Goal: Task Accomplishment & Management: Complete application form

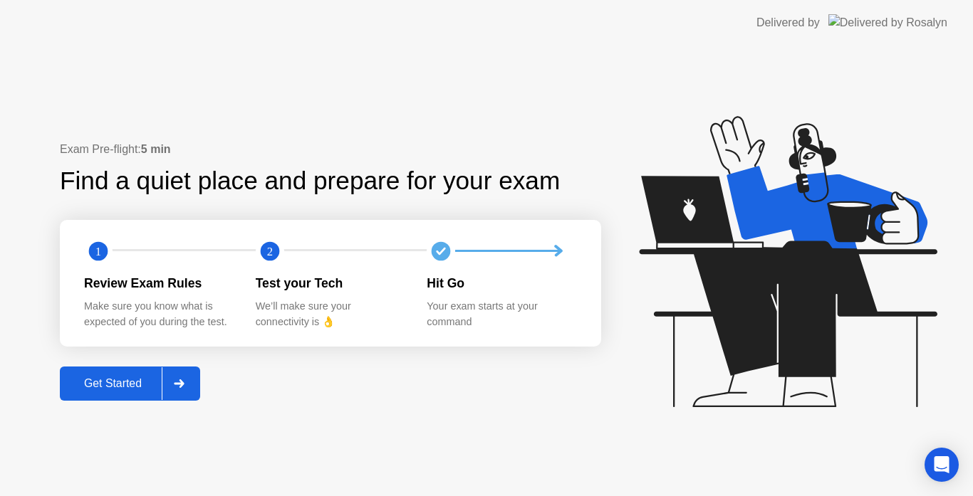
click at [120, 377] on div "Get Started" at bounding box center [113, 383] width 98 height 13
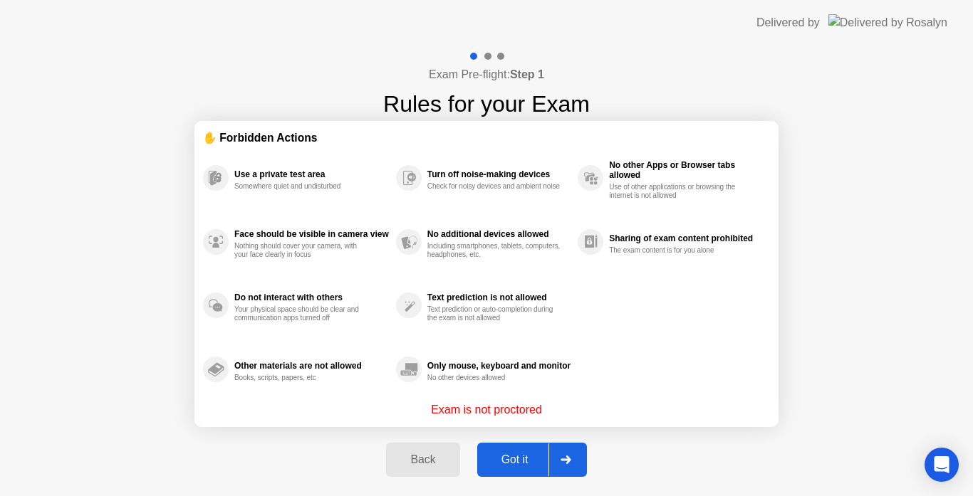
click at [526, 454] on div "Got it" at bounding box center [514, 460] width 67 height 13
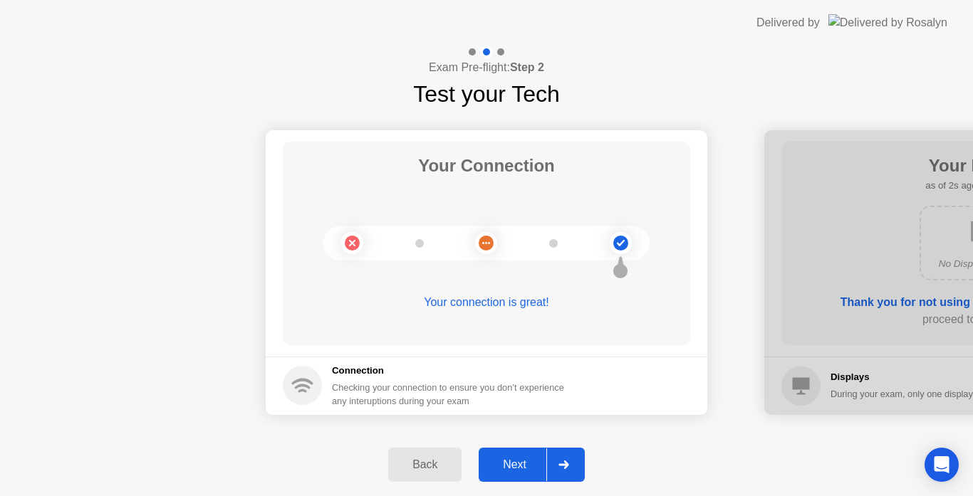
click at [504, 466] on div "Next" at bounding box center [514, 465] width 63 height 13
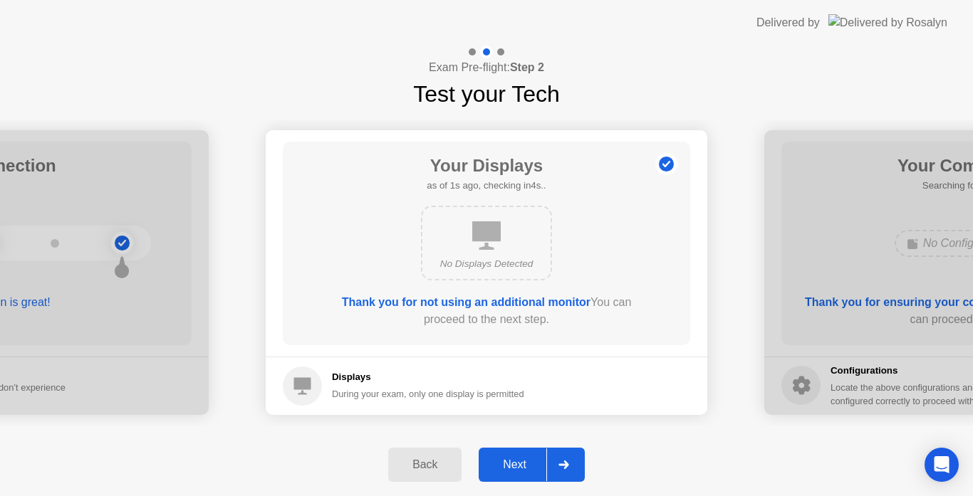
click at [504, 466] on div "Next" at bounding box center [514, 465] width 63 height 13
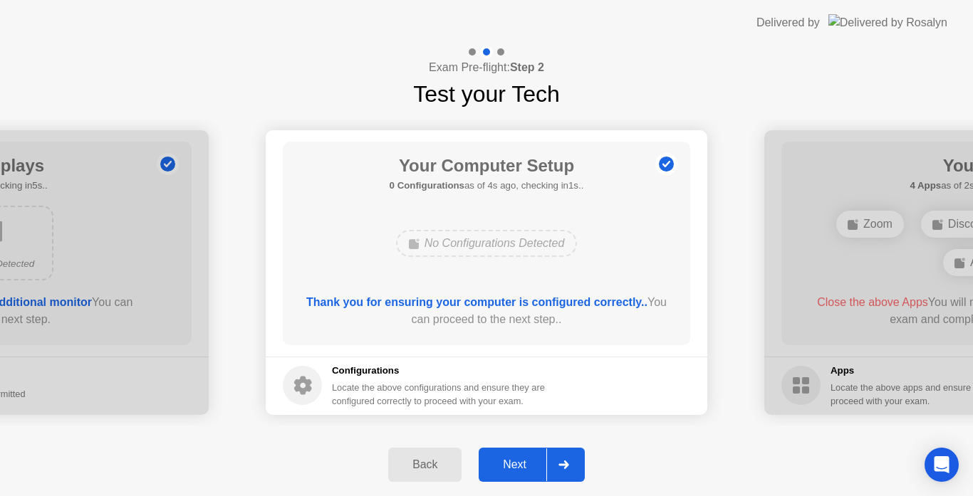
click at [504, 466] on div "Next" at bounding box center [514, 465] width 63 height 13
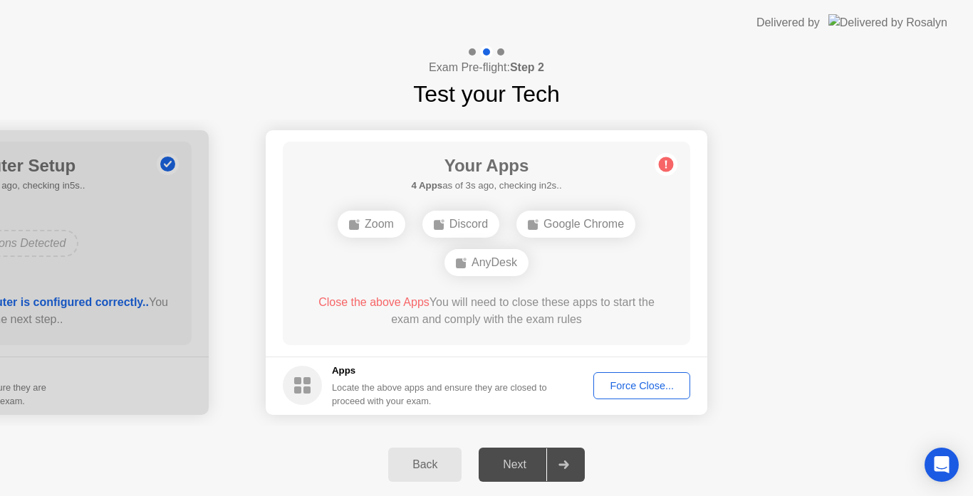
click at [647, 385] on div "Force Close..." at bounding box center [641, 385] width 87 height 11
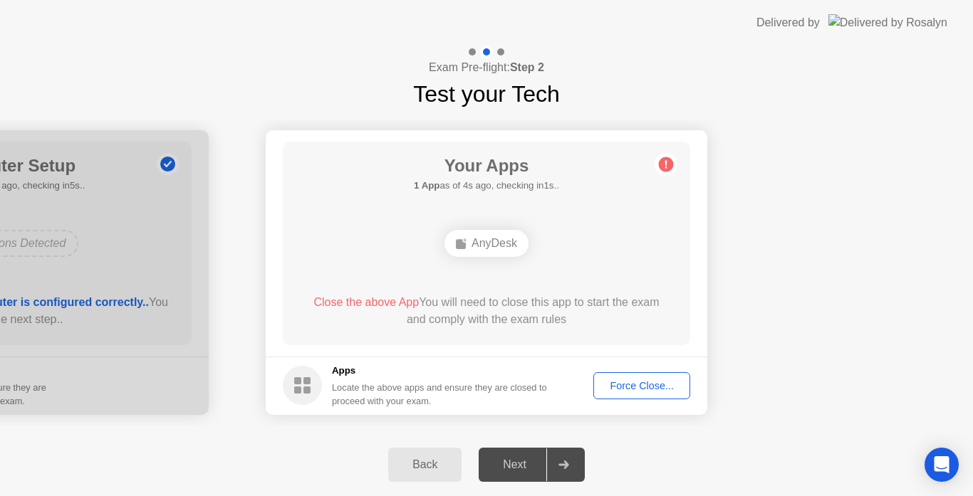
click at [655, 385] on div "Force Close..." at bounding box center [641, 385] width 87 height 11
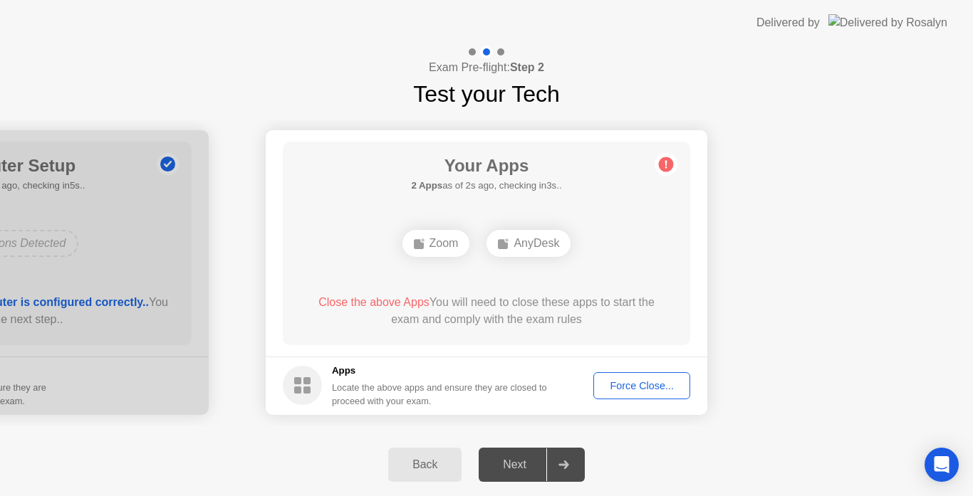
click at [521, 242] on div "AnyDesk" at bounding box center [528, 243] width 84 height 27
click at [658, 172] on icon at bounding box center [666, 164] width 23 height 23
click at [539, 241] on div "AnyDesk" at bounding box center [528, 243] width 84 height 27
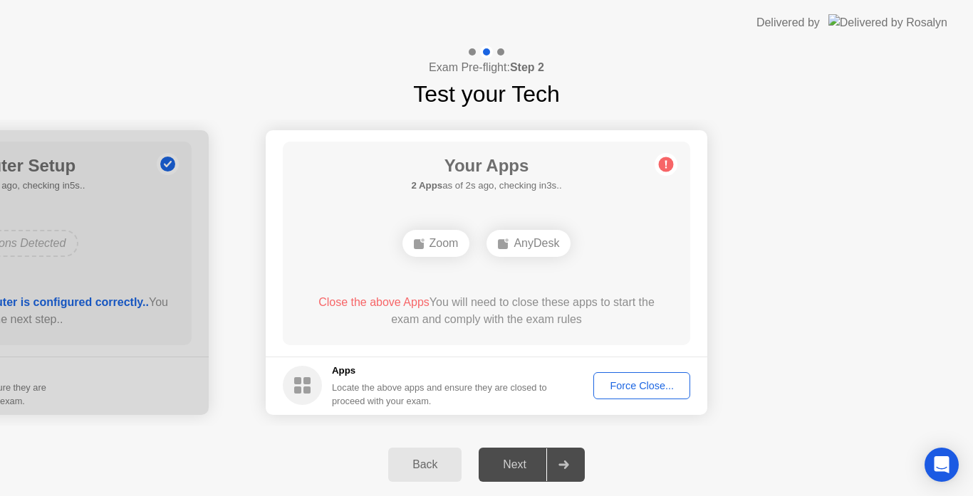
click at [429, 303] on div "Close the above Apps You will need to close these apps to start the exam and co…" at bounding box center [486, 311] width 367 height 34
click at [427, 464] on div "Back" at bounding box center [424, 465] width 65 height 13
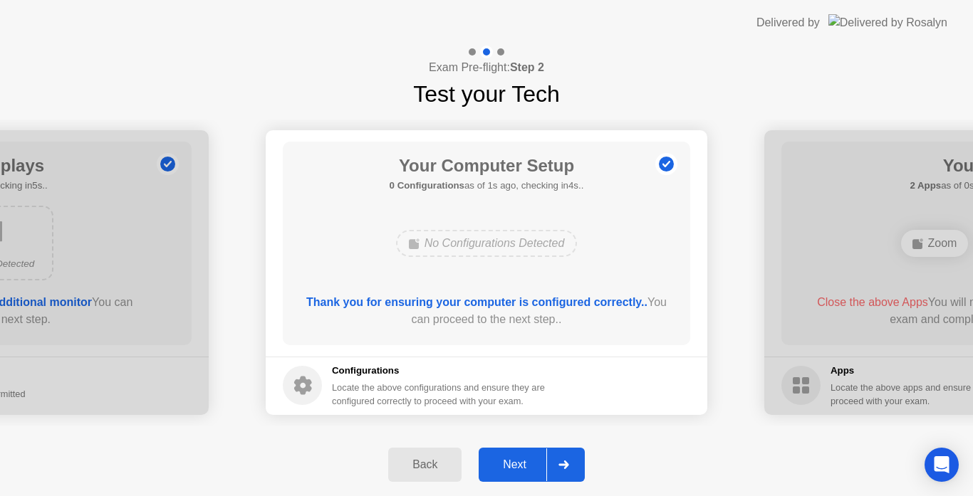
click at [513, 469] on div "Next" at bounding box center [514, 465] width 63 height 13
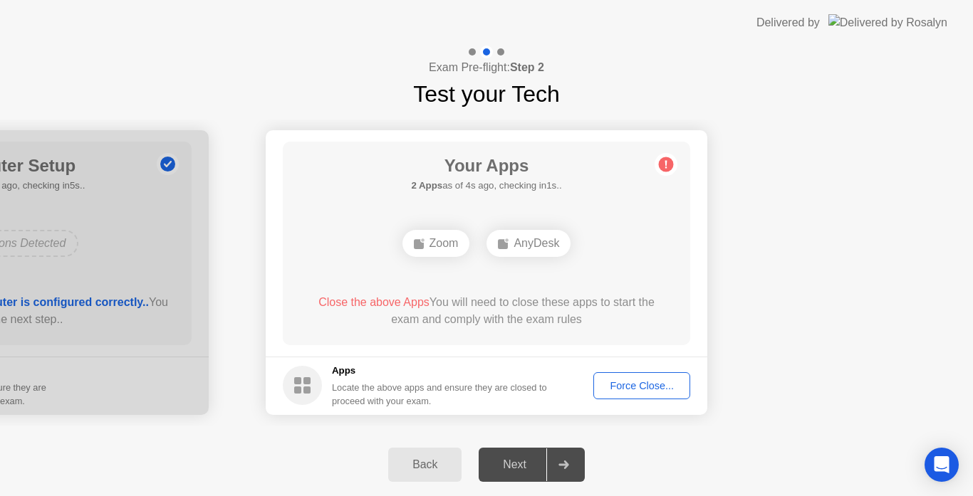
click at [664, 161] on circle at bounding box center [666, 164] width 15 height 15
click at [506, 247] on rect at bounding box center [503, 244] width 10 height 10
click at [422, 459] on div "Back" at bounding box center [424, 465] width 65 height 13
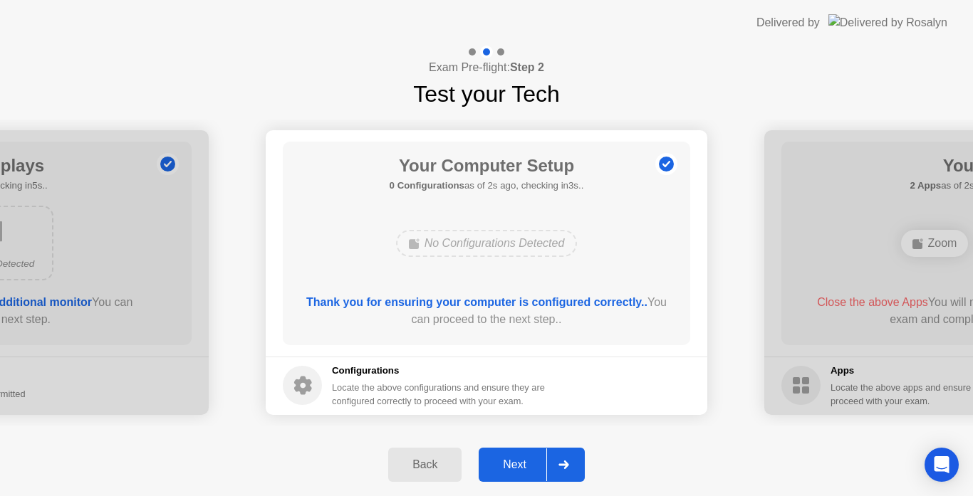
click at [499, 460] on div "Next" at bounding box center [514, 465] width 63 height 13
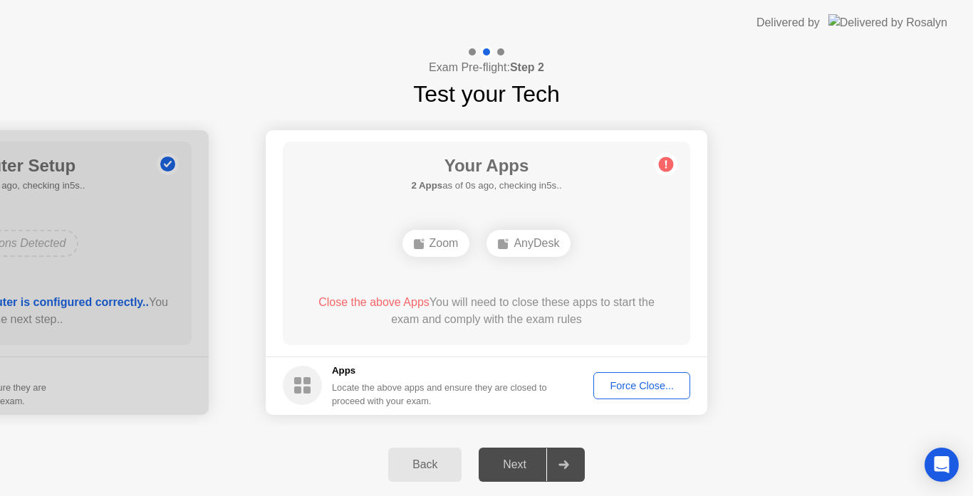
click at [422, 464] on div "Back" at bounding box center [424, 465] width 65 height 13
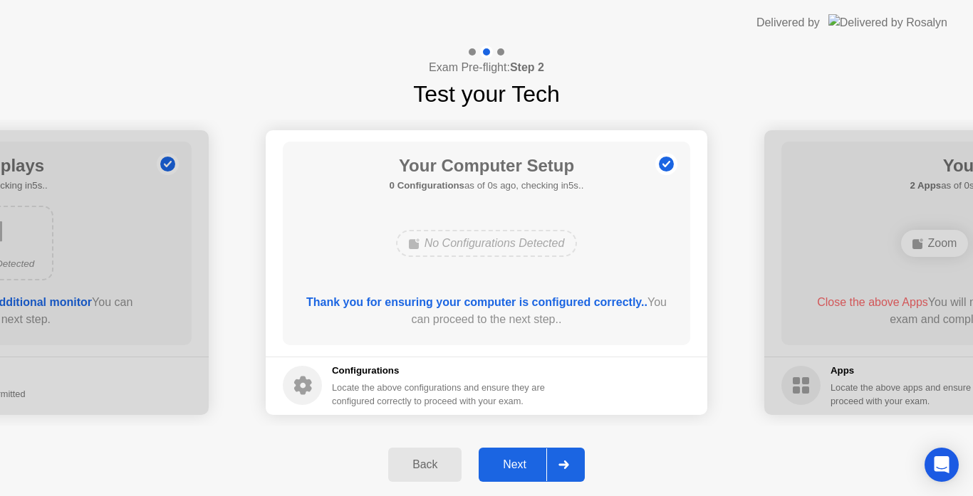
click at [515, 468] on div "Next" at bounding box center [514, 465] width 63 height 13
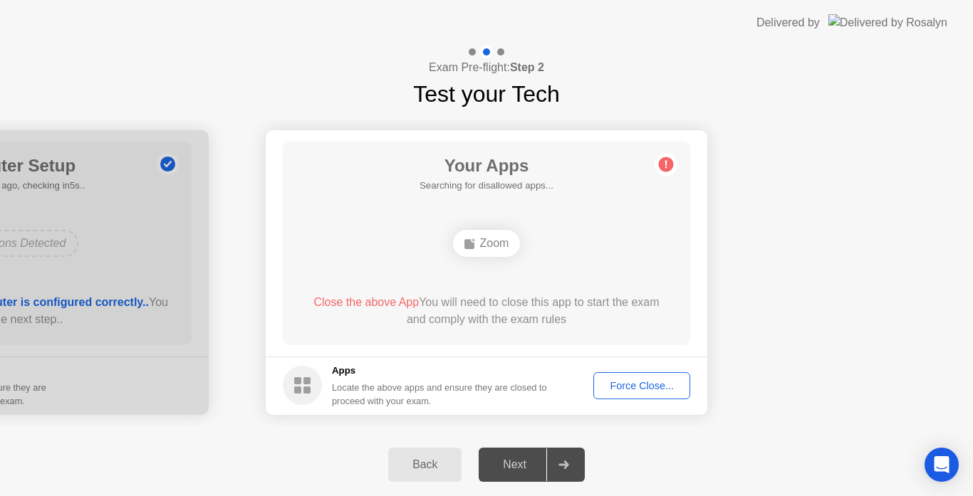
click at [649, 389] on div "Force Close..." at bounding box center [641, 385] width 87 height 11
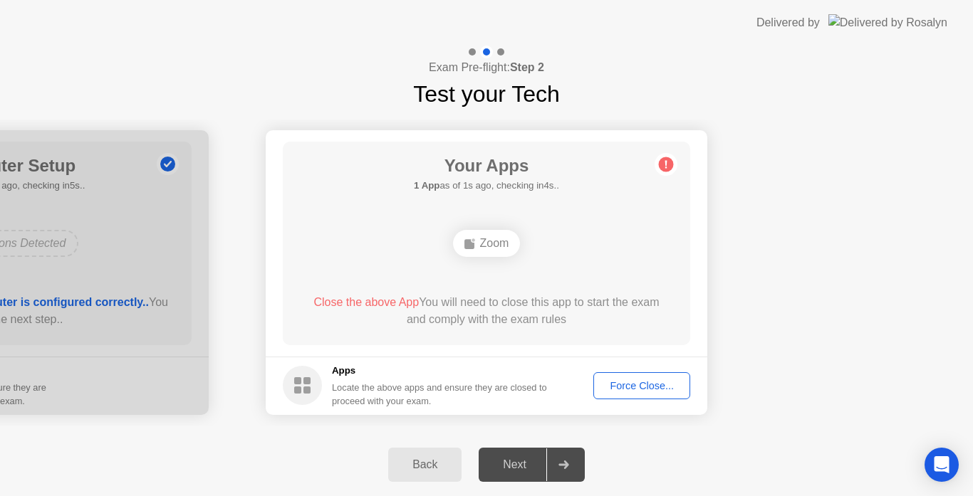
click at [650, 380] on div "Force Close..." at bounding box center [641, 385] width 87 height 11
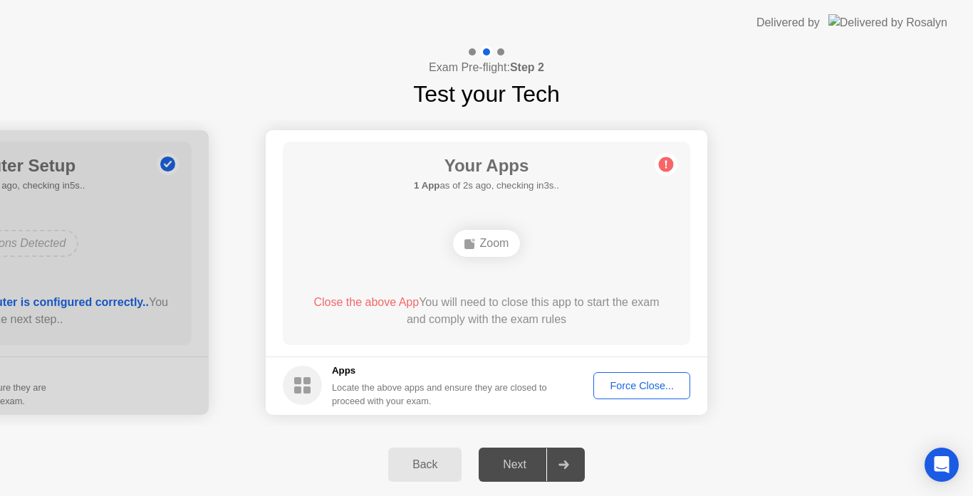
click at [633, 375] on button "Force Close..." at bounding box center [641, 386] width 97 height 27
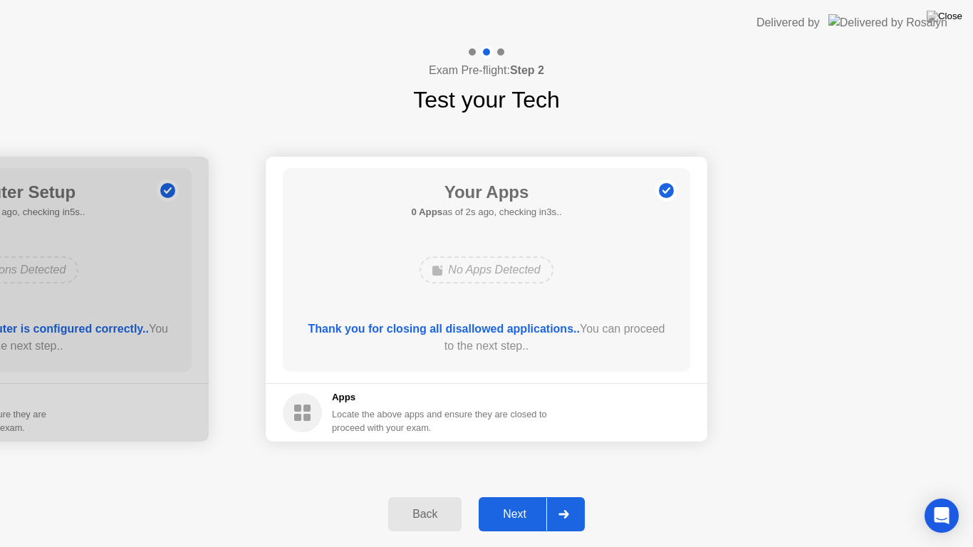
click at [512, 496] on div "Next" at bounding box center [514, 514] width 63 height 13
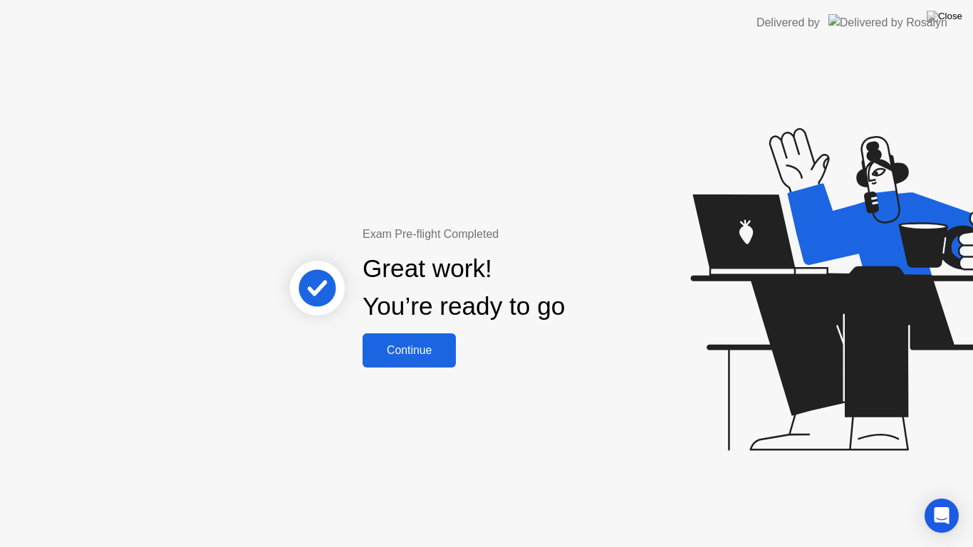
click at [403, 344] on div "Continue" at bounding box center [409, 350] width 85 height 13
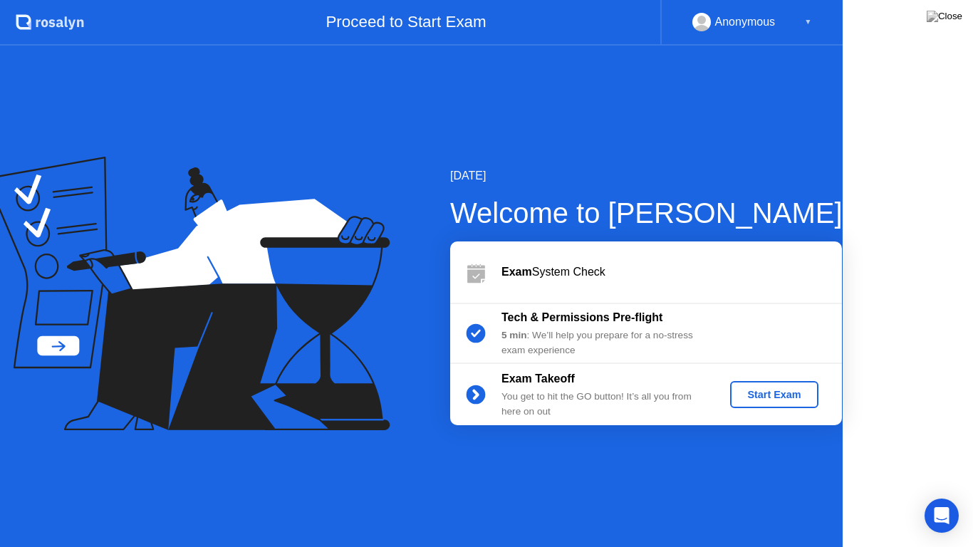
click at [403, 342] on div at bounding box center [202, 296] width 405 height 279
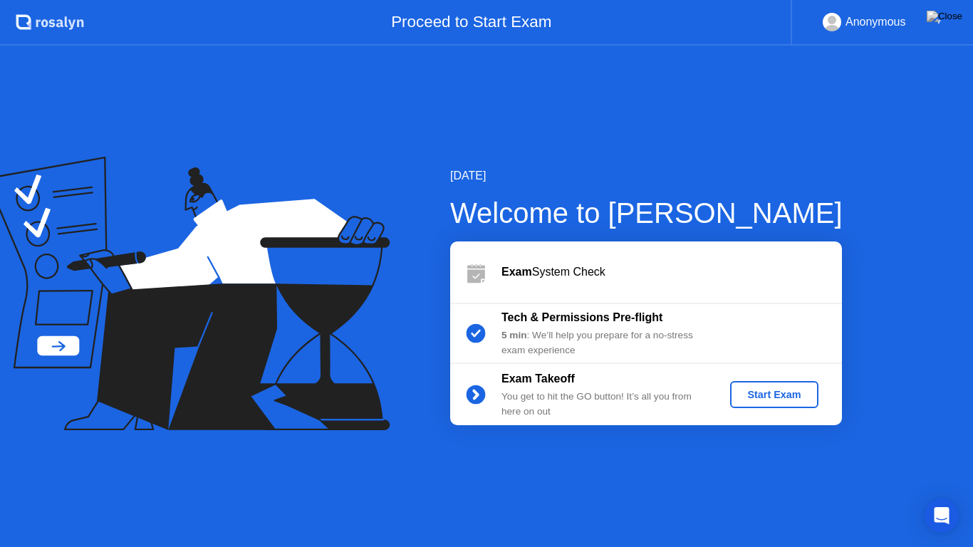
click at [788, 392] on div "Start Exam" at bounding box center [774, 394] width 76 height 11
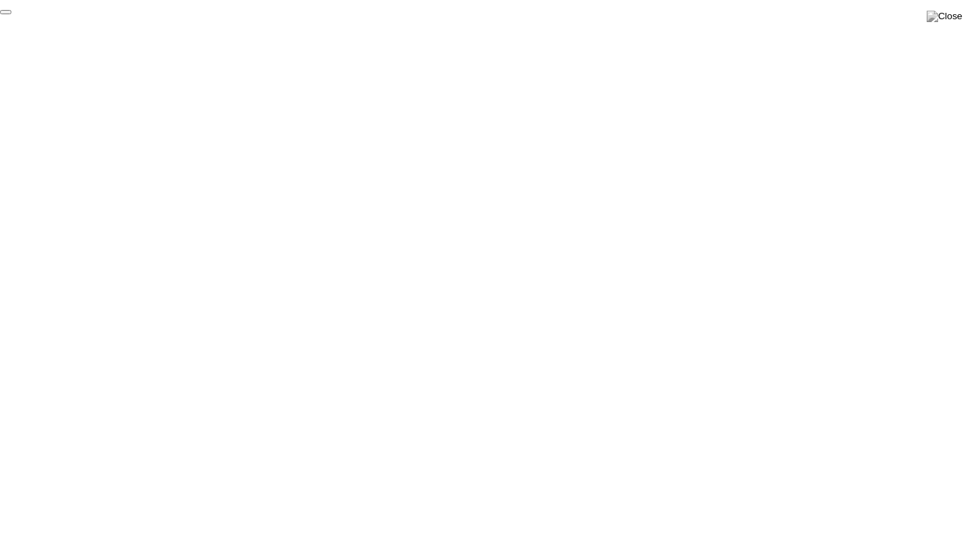
click div "End Proctoring Session"
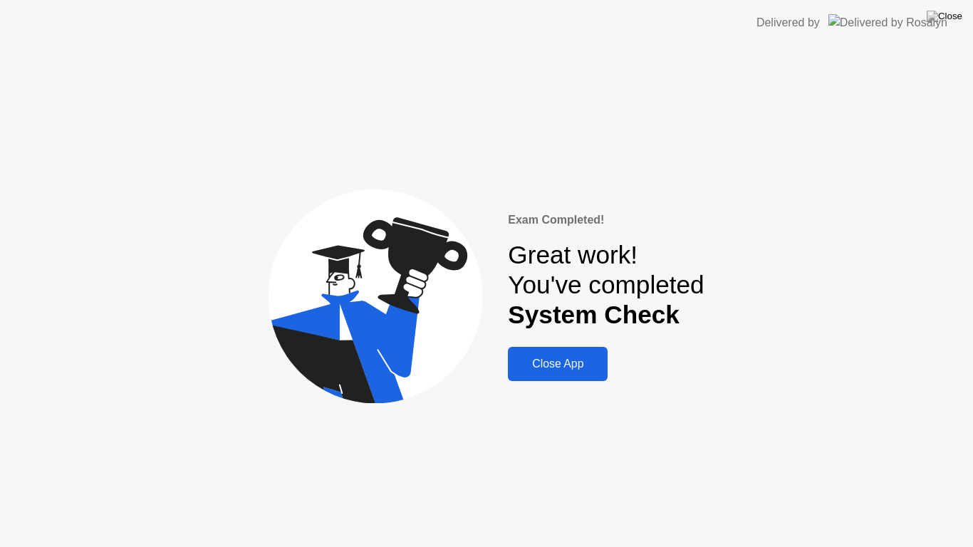
click at [581, 366] on div "Close App" at bounding box center [557, 364] width 91 height 13
